Goal: Information Seeking & Learning: Check status

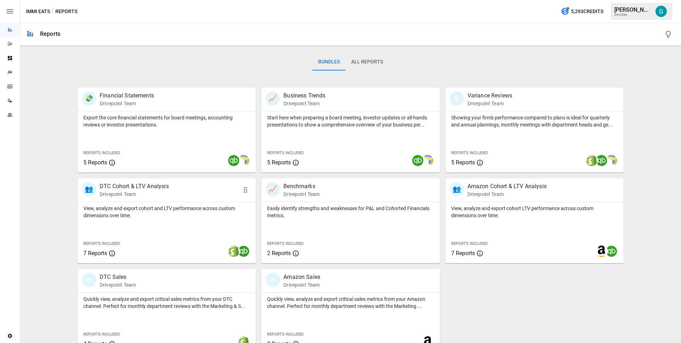
scroll to position [116, 0]
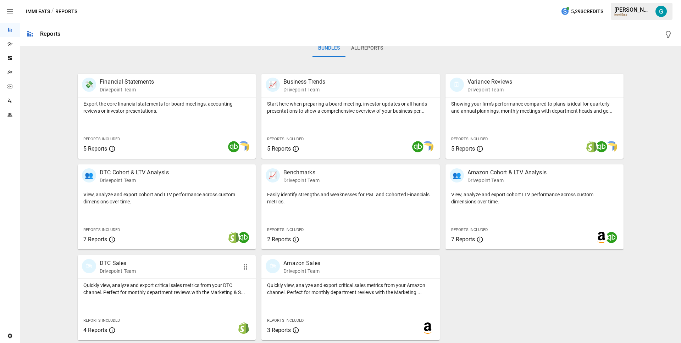
click at [153, 280] on div "Quickly view, analyze and export critical sales metrics from your DTC channel. …" at bounding box center [167, 287] width 178 height 17
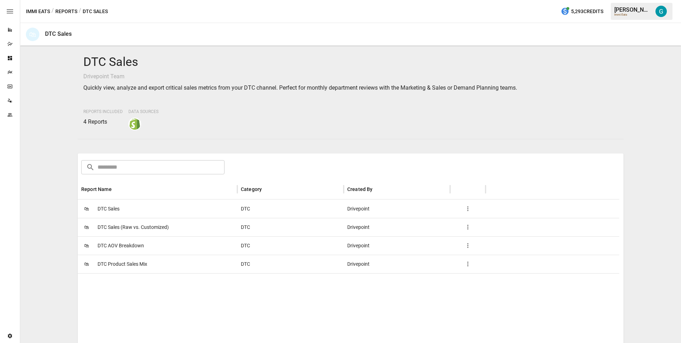
click at [138, 223] on span "DTC Sales (Raw vs. Customized)" at bounding box center [133, 228] width 71 height 18
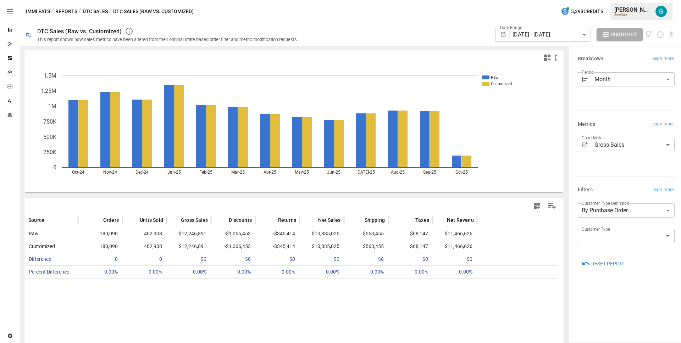
click at [595, 109] on div at bounding box center [624, 109] width 101 height 3
click at [619, 0] on body "Reports Dazzler Studio Dashboards Plans SmartModel ™ Data Sources Team Settings…" at bounding box center [340, 0] width 681 height 0
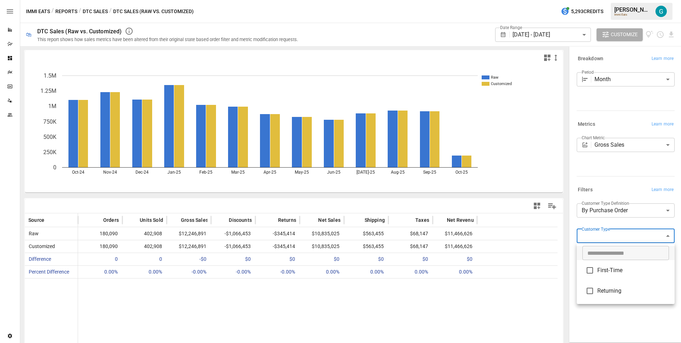
click at [617, 274] on span "First-Time" at bounding box center [634, 270] width 72 height 9
type input "**********"
click at [617, 183] on div at bounding box center [340, 171] width 681 height 343
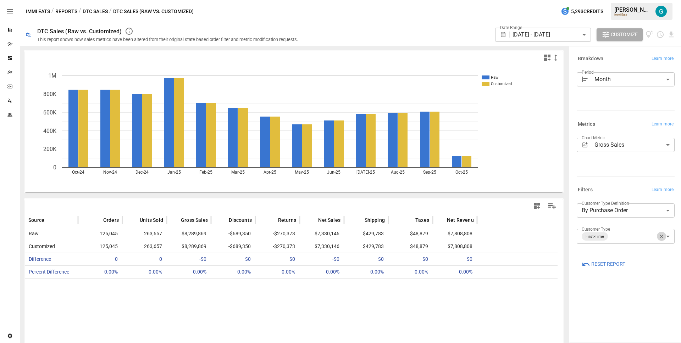
click at [661, 237] on icon "button" at bounding box center [662, 237] width 4 height 4
click at [622, 185] on div "Filters Learn more" at bounding box center [624, 188] width 101 height 13
